Goal: Transaction & Acquisition: Obtain resource

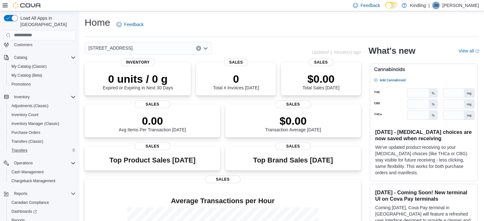
scroll to position [42, 0]
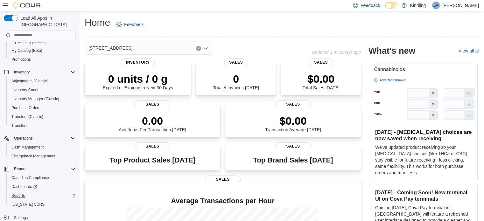
click at [21, 193] on span "Reports" at bounding box center [17, 195] width 13 height 5
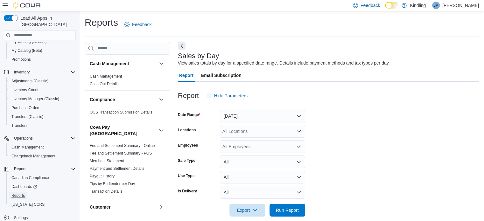
scroll to position [8, 0]
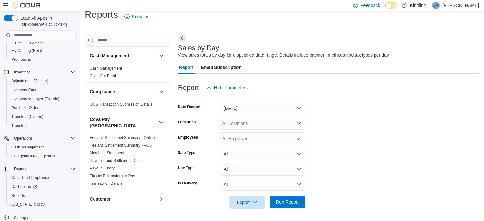
click at [288, 202] on span "Run Report" at bounding box center [287, 202] width 23 height 6
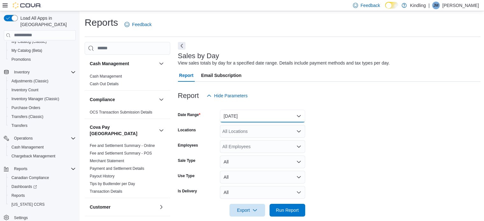
click at [284, 113] on button "[DATE]" at bounding box center [262, 116] width 85 height 13
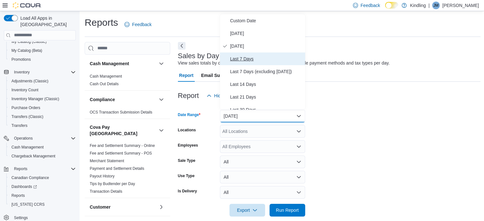
click at [270, 58] on span "Last 7 Days" at bounding box center [266, 59] width 73 height 8
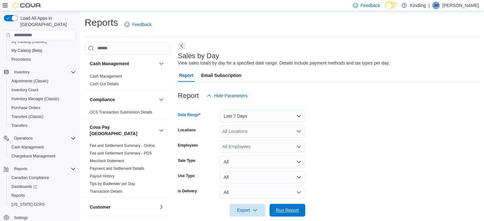
drag, startPoint x: 292, startPoint y: 208, endPoint x: 394, endPoint y: 151, distance: 116.7
click at [292, 209] on span "Run Report" at bounding box center [287, 210] width 23 height 6
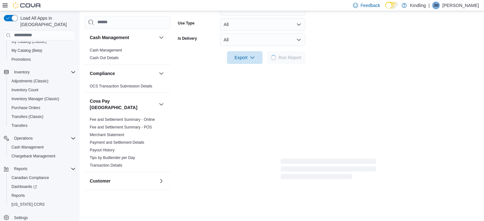
scroll to position [159, 0]
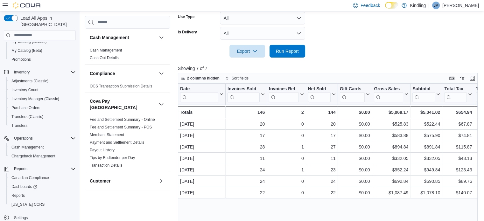
click at [308, 205] on div "Date Click to view column header actions Invoices Sold Click to view column hea…" at bounding box center [329, 167] width 303 height 166
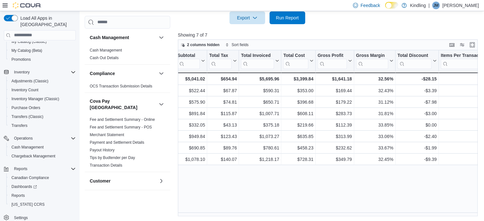
scroll to position [0, 235]
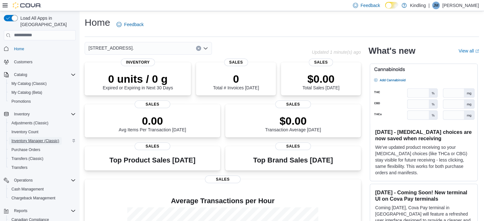
click at [33, 138] on span "Inventory Manager (Classic)" at bounding box center [35, 140] width 48 height 5
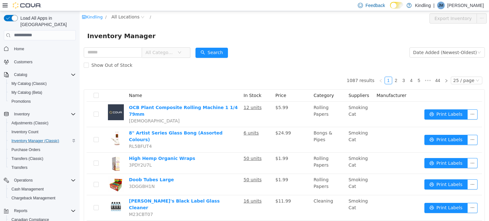
click at [165, 55] on span "All Categories" at bounding box center [159, 52] width 29 height 6
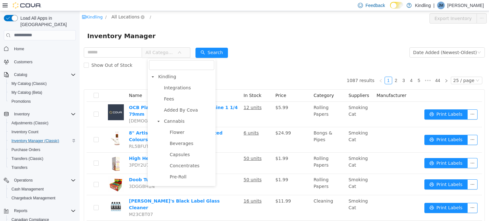
click at [130, 18] on span "All Locations" at bounding box center [125, 16] width 28 height 7
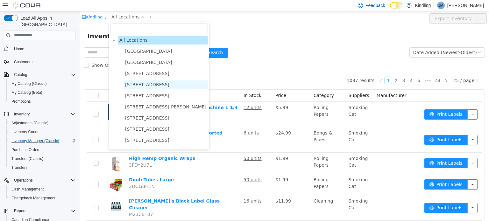
click at [136, 82] on span "[STREET_ADDRESS]." at bounding box center [148, 84] width 46 height 5
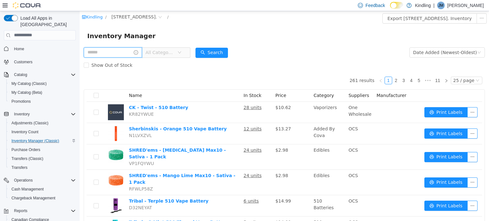
click at [119, 54] on input "text" at bounding box center [113, 52] width 58 height 10
type input "**********"
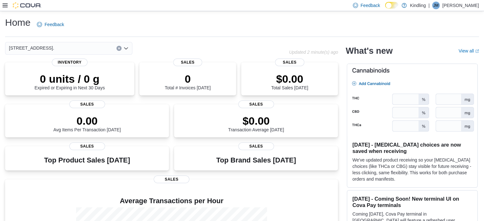
click at [4, 6] on icon at bounding box center [5, 5] width 5 height 5
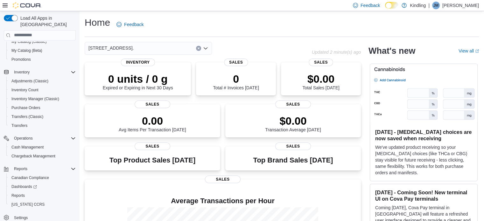
scroll to position [42, 0]
click at [23, 193] on span "Reports" at bounding box center [17, 195] width 13 height 5
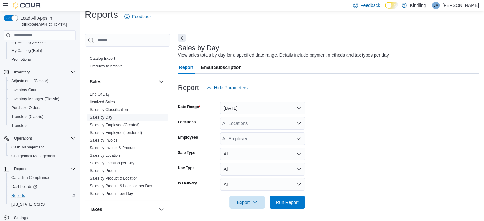
scroll to position [477, 0]
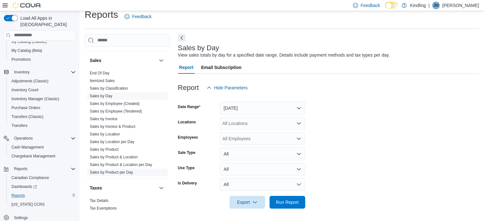
click at [111, 170] on link "Sales by Product per Day" at bounding box center [111, 172] width 43 height 4
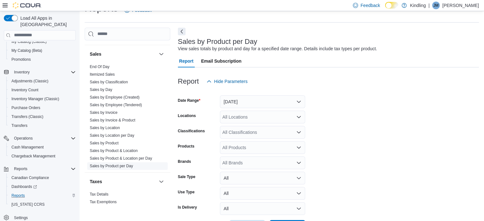
scroll to position [15, 0]
click at [266, 100] on button "Yesterday" at bounding box center [262, 101] width 85 height 13
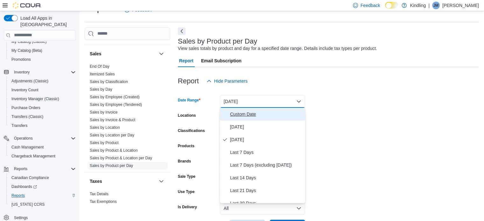
click at [246, 114] on span "Custom Date" at bounding box center [266, 114] width 73 height 8
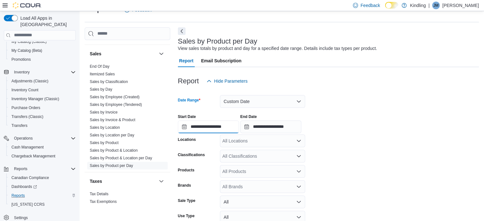
click at [193, 130] on input "**********" at bounding box center [208, 127] width 61 height 13
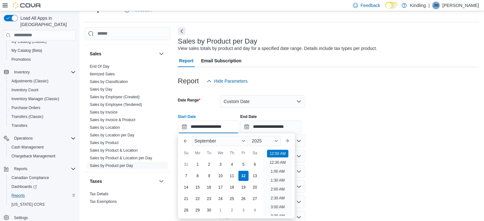
scroll to position [20, 0]
click at [183, 141] on button "Previous Month" at bounding box center [185, 141] width 10 height 10
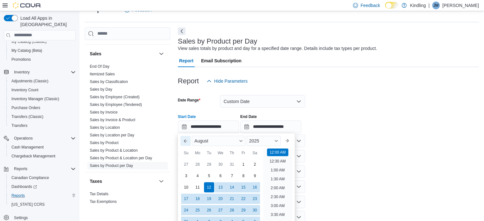
click at [186, 140] on button "Previous Month" at bounding box center [185, 141] width 10 height 10
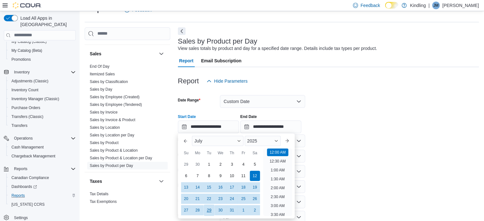
click at [209, 208] on div "29" at bounding box center [208, 210] width 11 height 11
type input "**********"
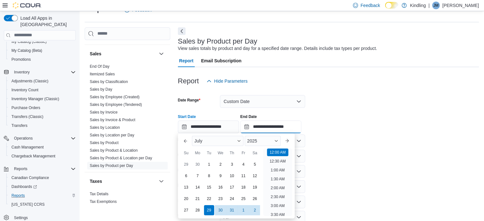
click at [278, 127] on input "**********" at bounding box center [270, 127] width 61 height 13
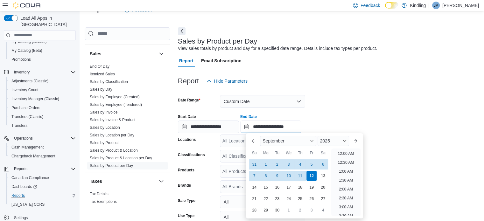
scroll to position [362, 0]
click at [300, 175] on div "11" at bounding box center [300, 175] width 11 height 11
type input "**********"
click at [327, 102] on form "**********" at bounding box center [328, 172] width 301 height 169
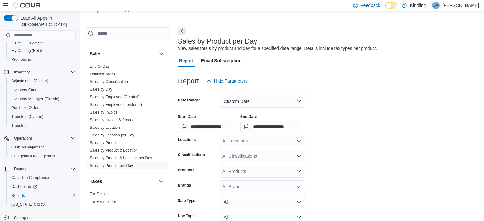
click at [270, 144] on div "All Locations" at bounding box center [262, 141] width 85 height 13
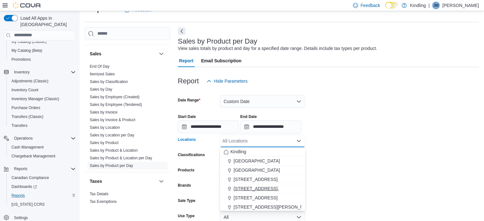
click at [252, 189] on span "[STREET_ADDRESS]." at bounding box center [256, 189] width 45 height 6
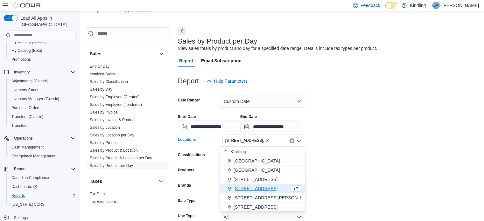
click at [365, 148] on form "**********" at bounding box center [328, 172] width 301 height 169
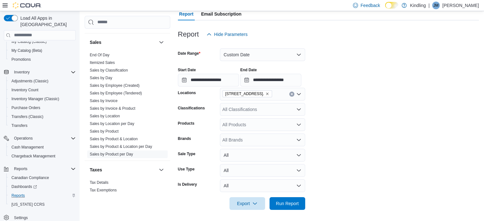
scroll to position [63, 0]
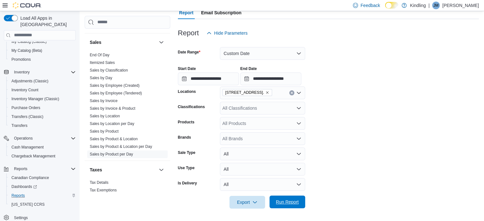
click at [284, 203] on span "Run Report" at bounding box center [287, 202] width 23 height 6
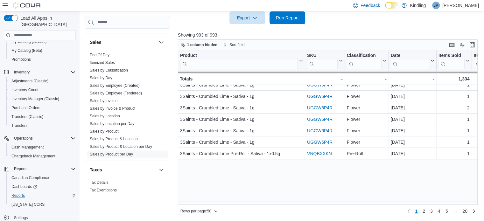
scroll to position [350, 0]
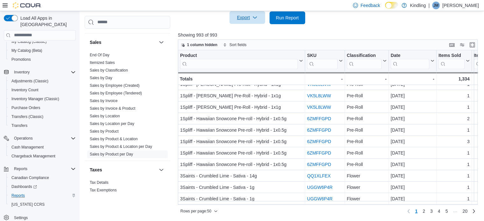
click at [255, 20] on span "Export" at bounding box center [247, 17] width 28 height 13
click at [248, 28] on span "Export to Excel" at bounding box center [248, 30] width 29 height 5
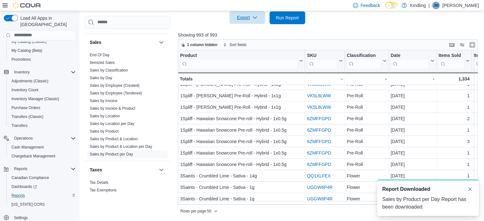
scroll to position [0, 0]
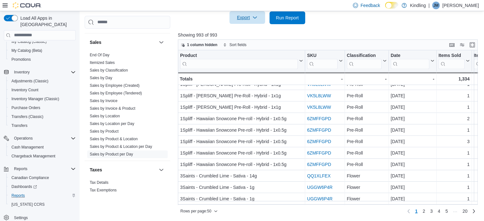
click at [254, 14] on span "Export" at bounding box center [247, 17] width 28 height 13
click at [249, 33] on span "Export to Excel" at bounding box center [248, 30] width 29 height 5
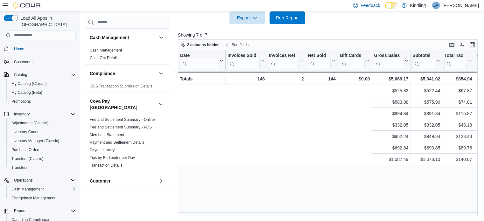
scroll to position [0, 235]
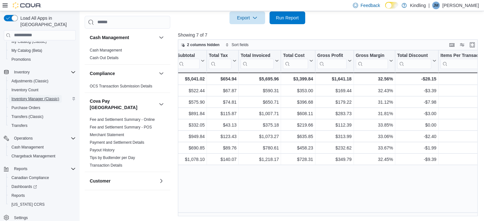
click at [38, 93] on div "Adjustments (Classic) Inventory Count Inventory Manager (Classic) Purchase Orde…" at bounding box center [42, 103] width 72 height 53
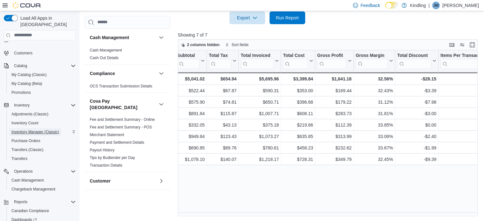
scroll to position [0, 0]
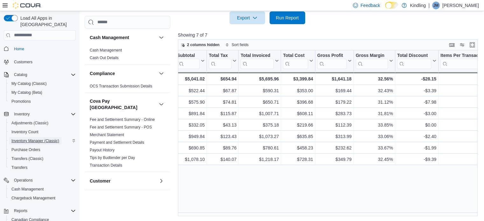
click at [35, 138] on span "Inventory Manager (Classic)" at bounding box center [35, 140] width 48 height 5
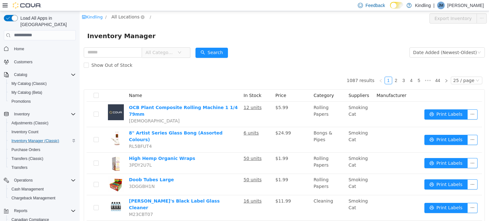
click at [129, 19] on span "All Locations" at bounding box center [125, 16] width 28 height 7
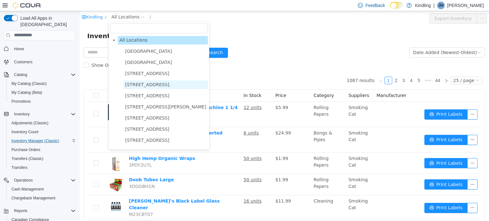
click at [143, 86] on span "[STREET_ADDRESS]." at bounding box center [148, 84] width 46 height 5
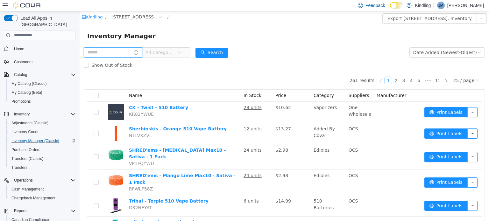
click at [123, 54] on input "text" at bounding box center [113, 52] width 58 height 10
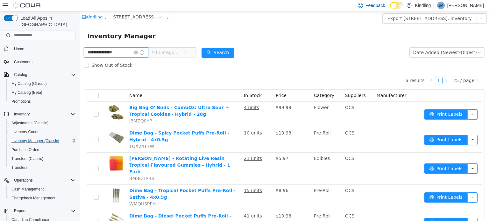
drag, startPoint x: 121, startPoint y: 51, endPoint x: 138, endPoint y: 61, distance: 20.1
click at [80, 50] on html "**********" at bounding box center [284, 116] width 409 height 210
type input "********"
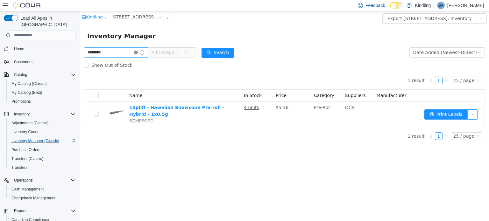
click at [138, 53] on icon "icon: close-circle" at bounding box center [136, 52] width 4 height 4
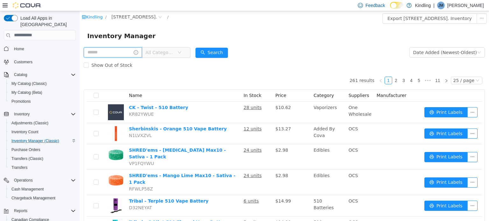
click at [121, 53] on input "text" at bounding box center [113, 52] width 58 height 10
type input "**********"
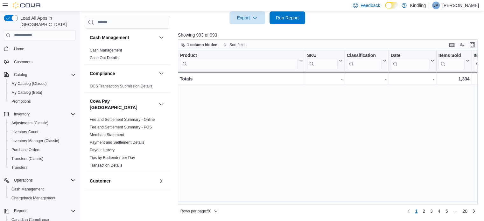
scroll to position [350, 0]
